Goal: Find specific page/section: Find specific page/section

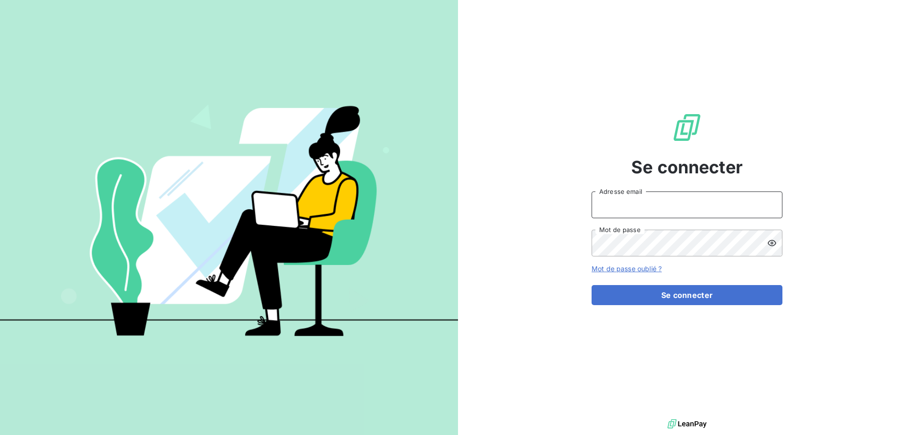
type input "[PERSON_NAME][EMAIL_ADDRESS][DOMAIN_NAME]"
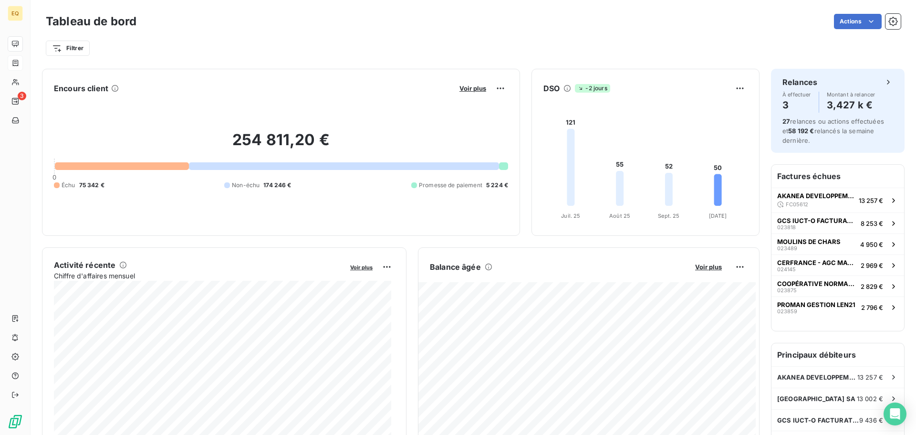
drag, startPoint x: 0, startPoint y: 0, endPoint x: 18, endPoint y: 62, distance: 64.1
click at [18, 62] on icon at bounding box center [16, 63] width 6 height 6
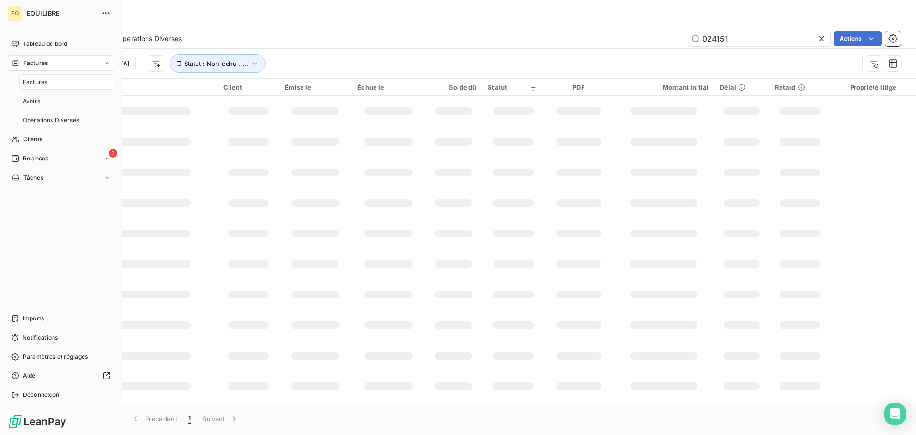
click at [30, 60] on span "Factures" at bounding box center [35, 63] width 24 height 9
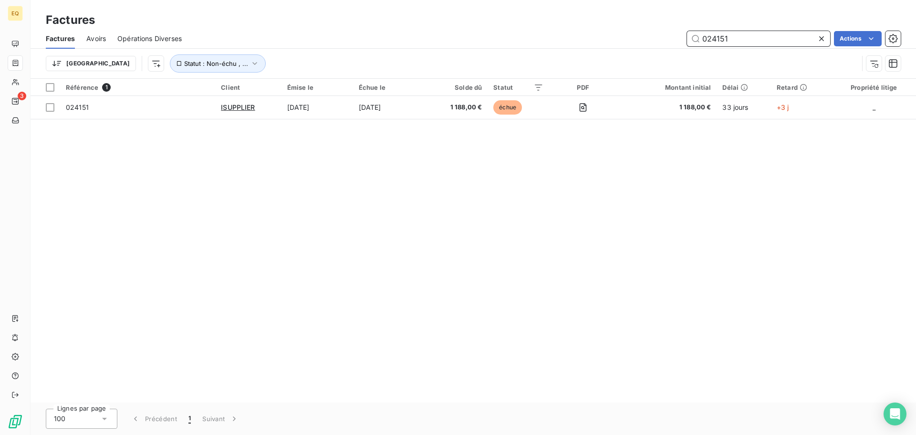
drag, startPoint x: 737, startPoint y: 37, endPoint x: 658, endPoint y: 27, distance: 79.4
click at [658, 27] on div "Factures Factures Avoirs Opérations Diverses 024151 Actions Trier Statut : Non-…" at bounding box center [473, 39] width 885 height 79
type input "024058"
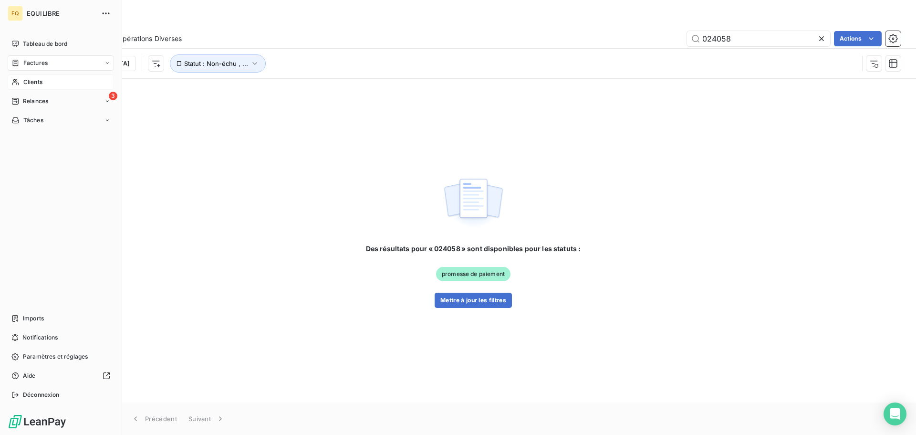
click at [37, 80] on span "Clients" at bounding box center [32, 82] width 19 height 9
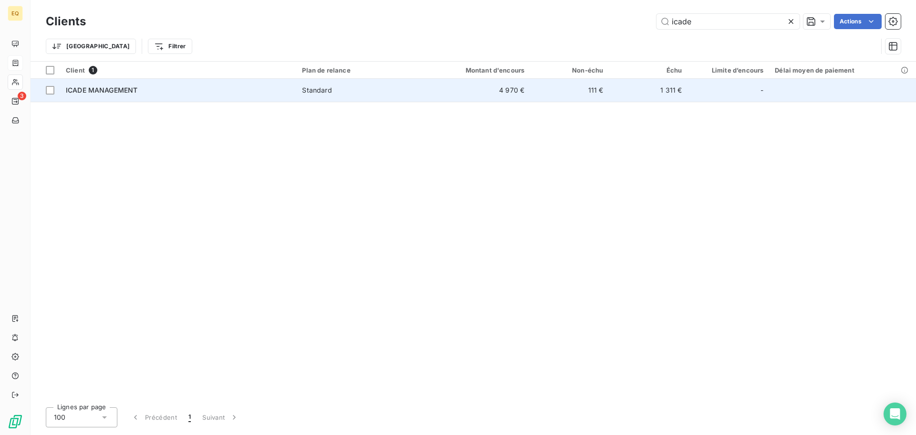
type input "icade"
click at [231, 90] on div "ICADE MANAGEMENT" at bounding box center [178, 90] width 225 height 10
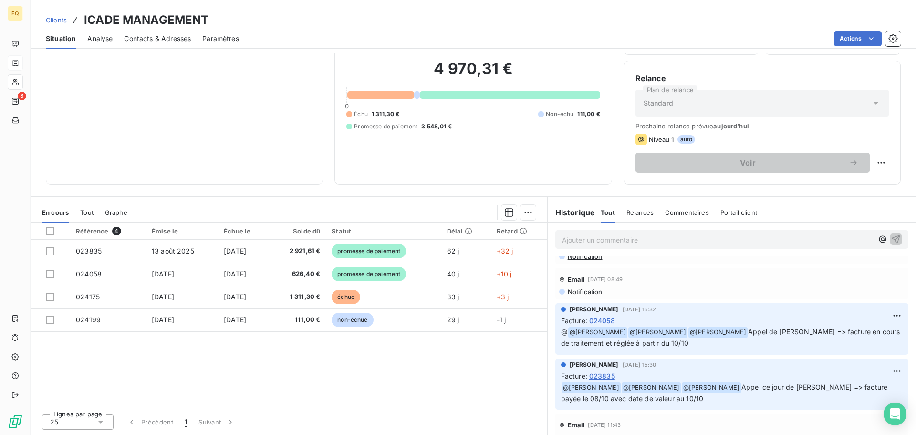
scroll to position [48, 0]
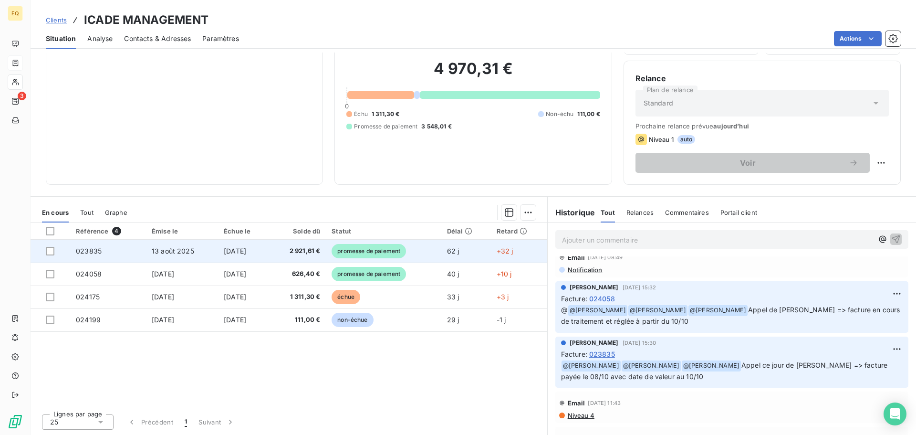
click at [195, 251] on td "13 août 2025" at bounding box center [182, 250] width 72 height 23
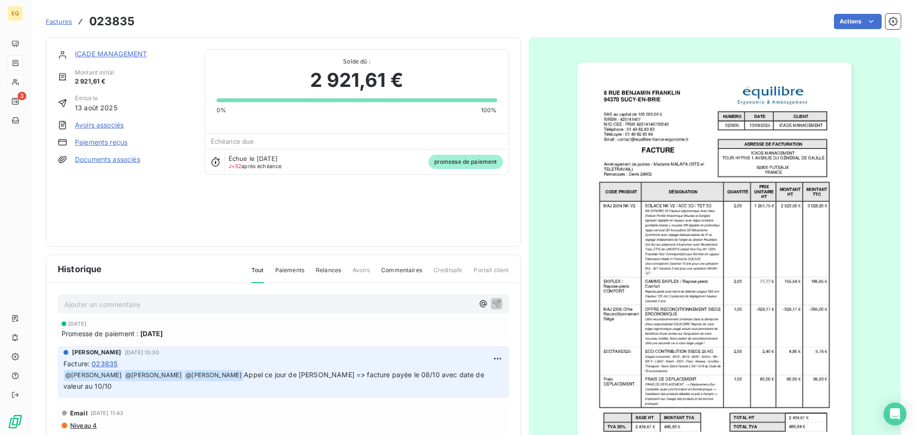
click at [103, 52] on link "ICADE MANAGEMENT" at bounding box center [111, 54] width 72 height 8
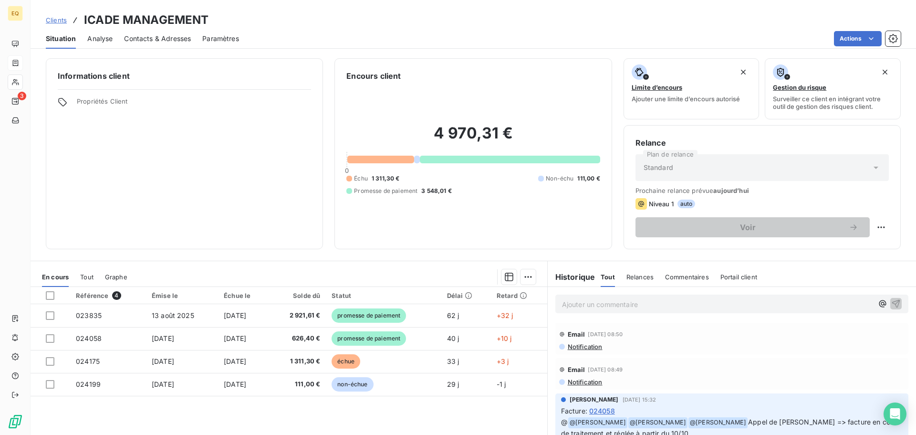
click at [769, 19] on html "EQ 3 Clients ICADE MANAGEMENT Situation Analyse Contacts & Adresses Paramètres …" at bounding box center [458, 217] width 916 height 435
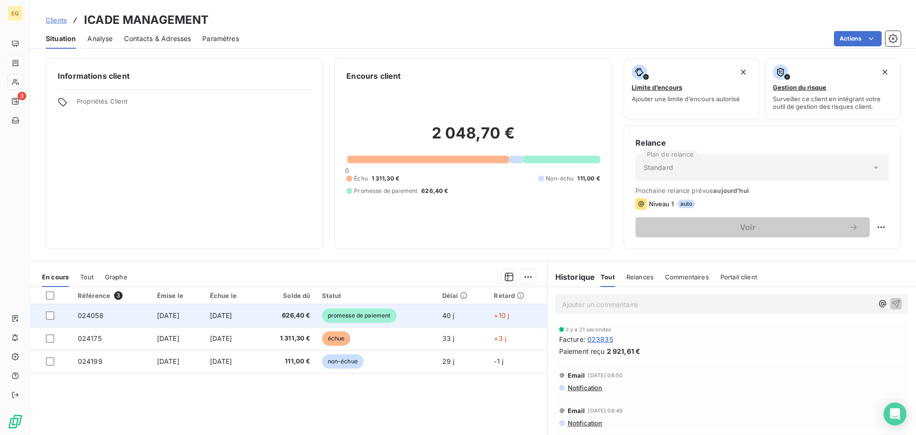
click at [184, 310] on td "[DATE]" at bounding box center [177, 315] width 53 height 23
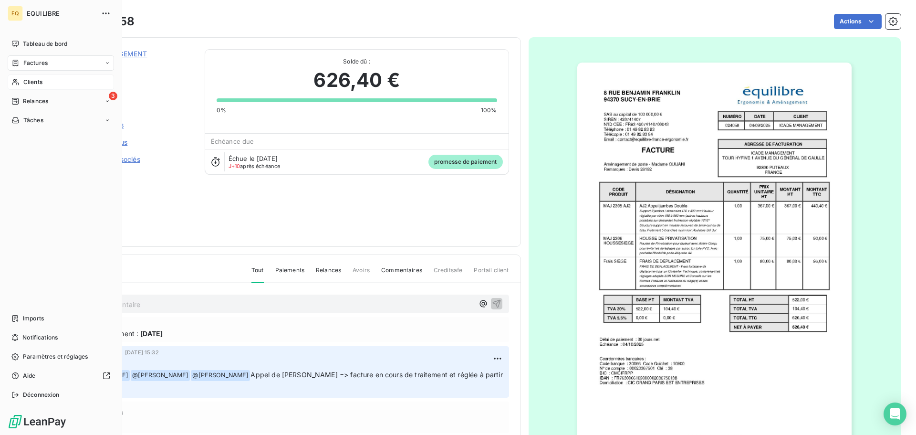
click at [50, 63] on div "Factures" at bounding box center [61, 62] width 106 height 15
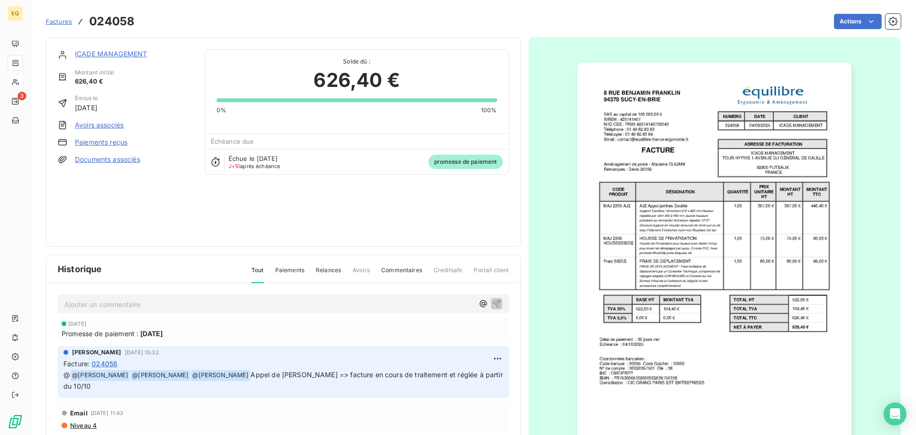
click at [64, 23] on span "Factures" at bounding box center [59, 22] width 26 height 8
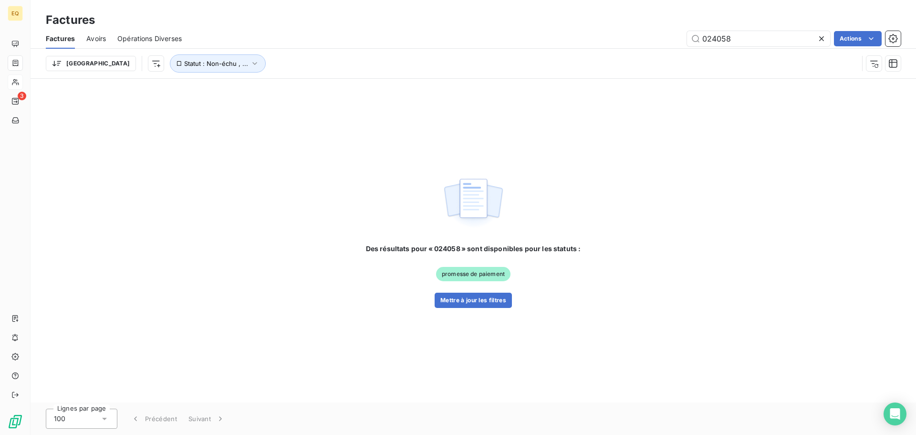
drag, startPoint x: 670, startPoint y: 34, endPoint x: 587, endPoint y: 26, distance: 83.4
click at [587, 26] on div "Factures Factures Avoirs Opérations Diverses 024058 Actions Trier Statut : Non-…" at bounding box center [473, 39] width 885 height 79
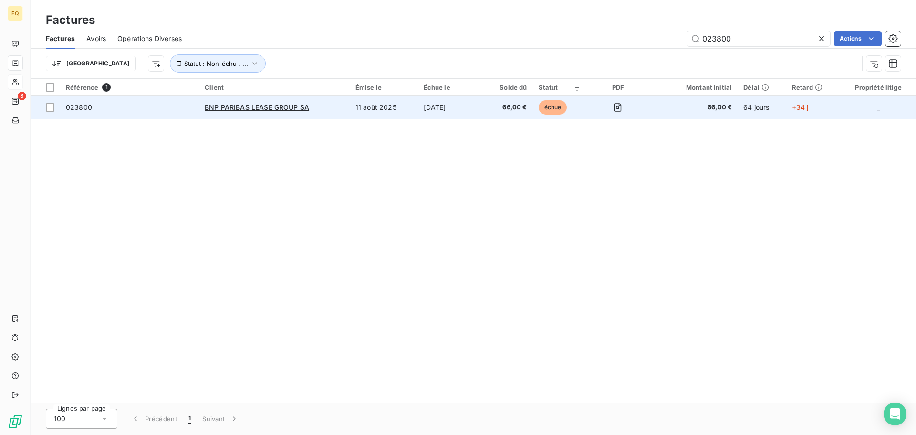
type input "023800"
click at [162, 111] on span "023800" at bounding box center [129, 108] width 127 height 10
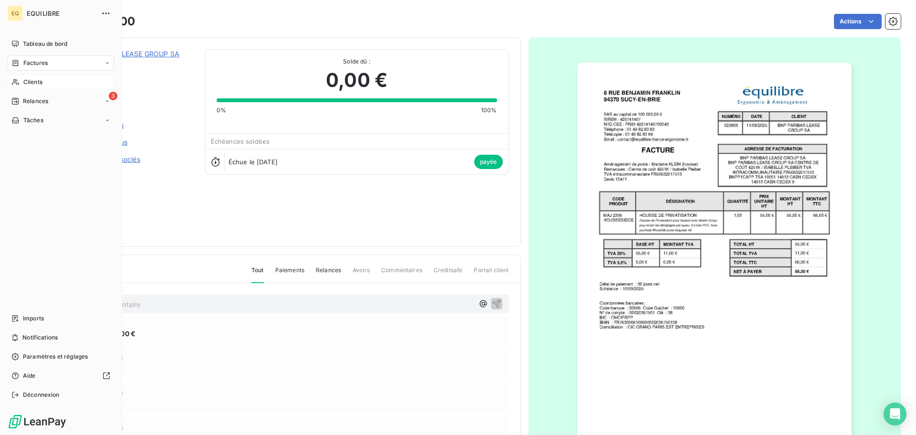
click at [42, 60] on span "Factures" at bounding box center [35, 63] width 24 height 9
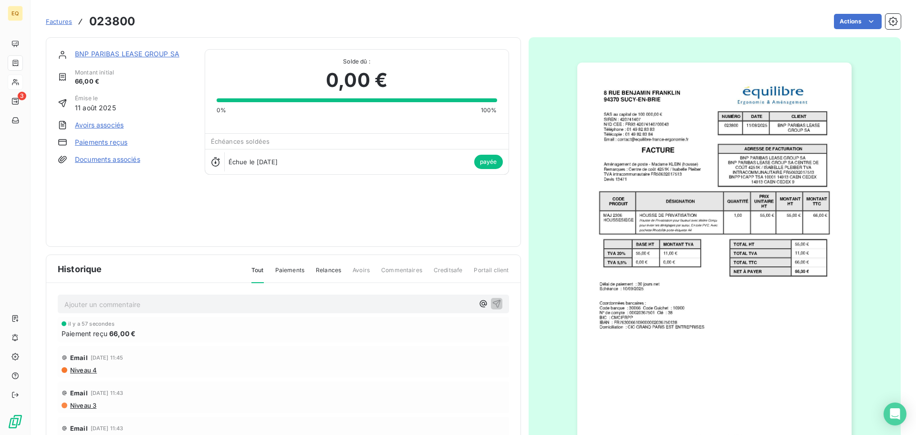
click at [65, 19] on span "Factures" at bounding box center [59, 22] width 26 height 8
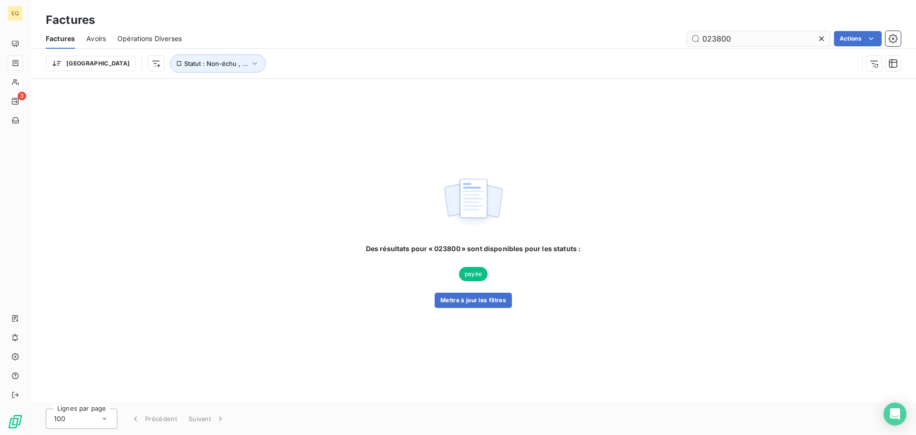
drag, startPoint x: 750, startPoint y: 43, endPoint x: 688, endPoint y: 39, distance: 62.1
click at [688, 39] on input "023800" at bounding box center [758, 38] width 143 height 15
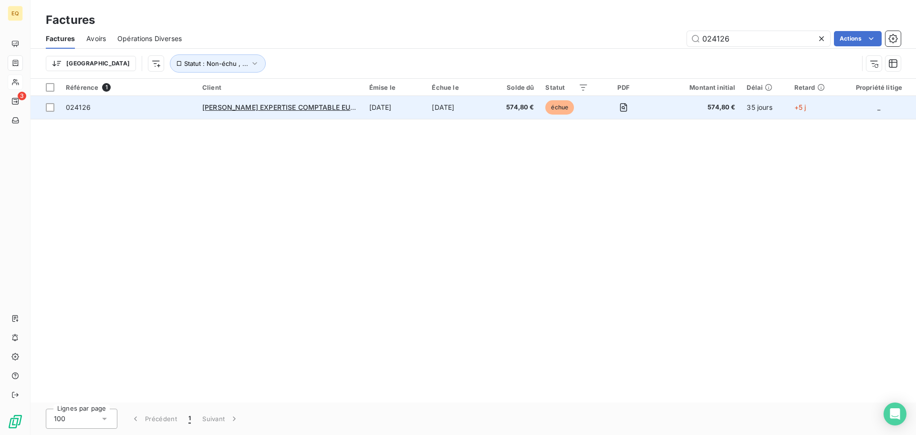
type input "024126"
click at [156, 103] on span "024126" at bounding box center [128, 108] width 125 height 10
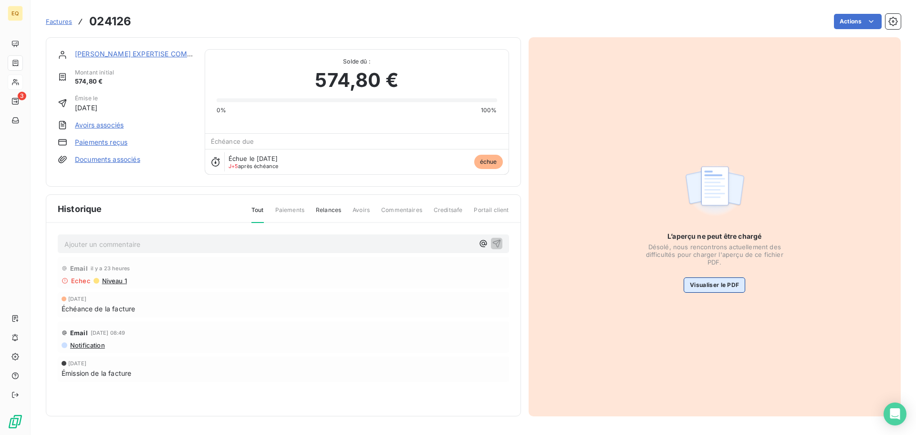
click at [708, 280] on button "Visualiser le PDF" at bounding box center [715, 284] width 62 height 15
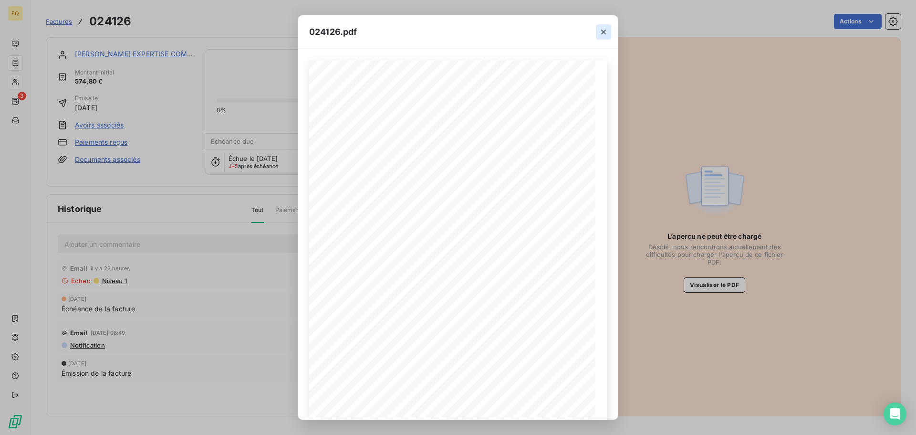
click at [602, 30] on icon "button" at bounding box center [603, 32] width 5 height 5
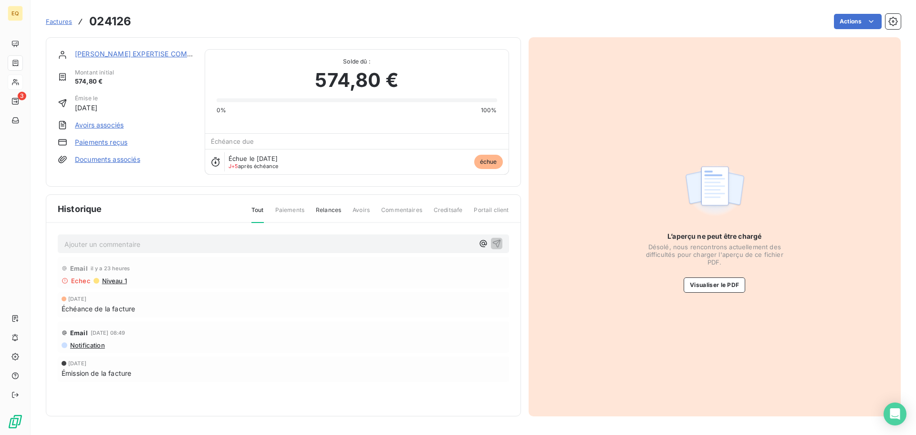
click at [129, 55] on link "[PERSON_NAME] EXPERTISE COMPTABLE EURL" at bounding box center [153, 54] width 156 height 8
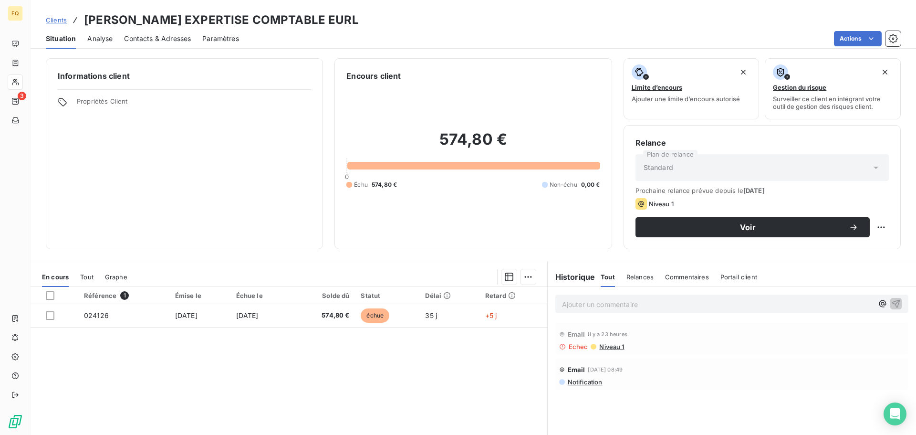
click at [150, 38] on span "Contacts & Adresses" at bounding box center [157, 39] width 67 height 10
